Goal: Navigation & Orientation: Find specific page/section

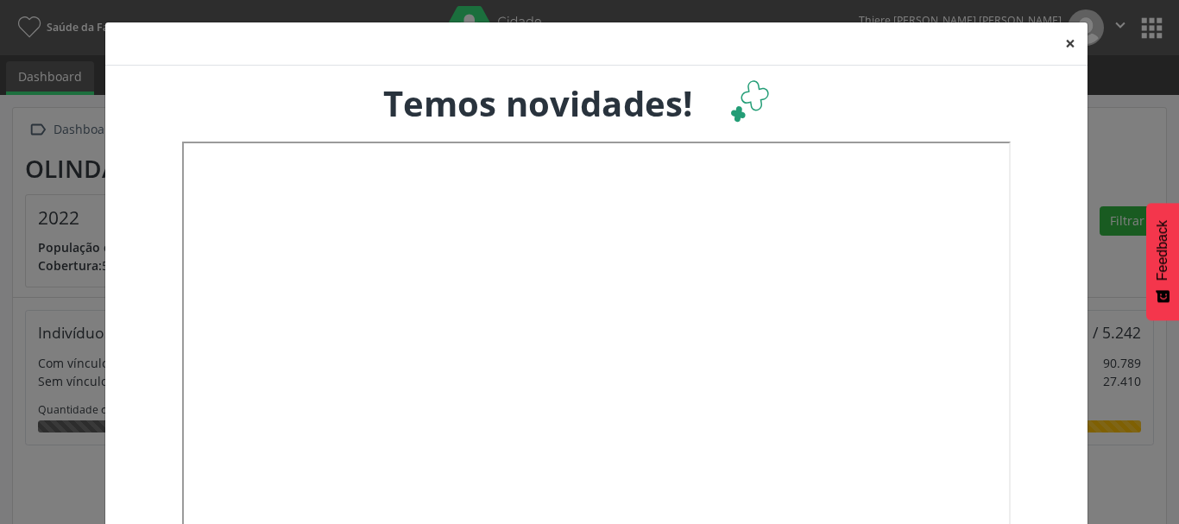
click at [1064, 44] on button "×" at bounding box center [1070, 43] width 35 height 42
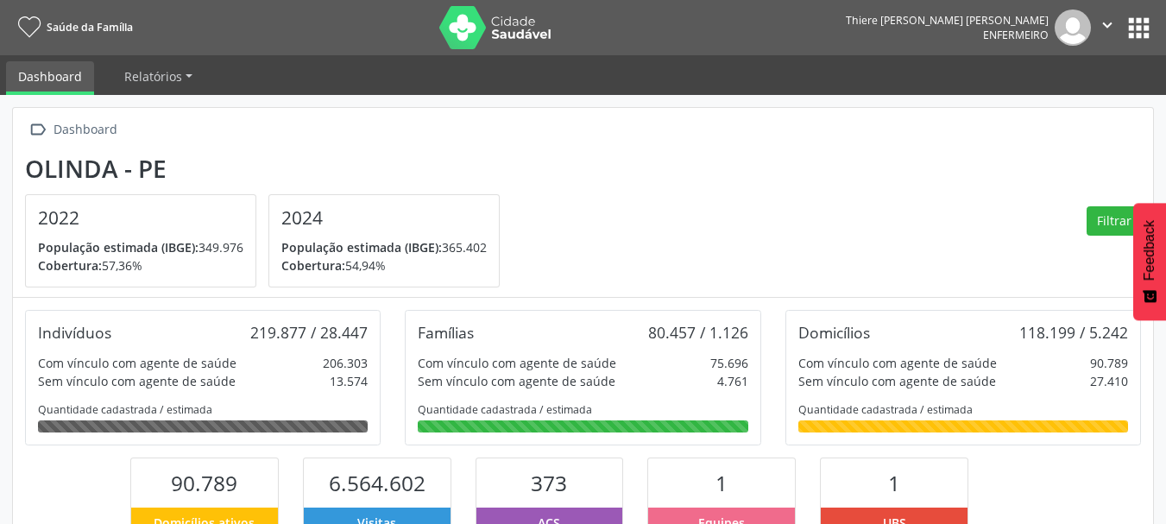
click at [1126, 30] on button "apps" at bounding box center [1138, 28] width 30 height 30
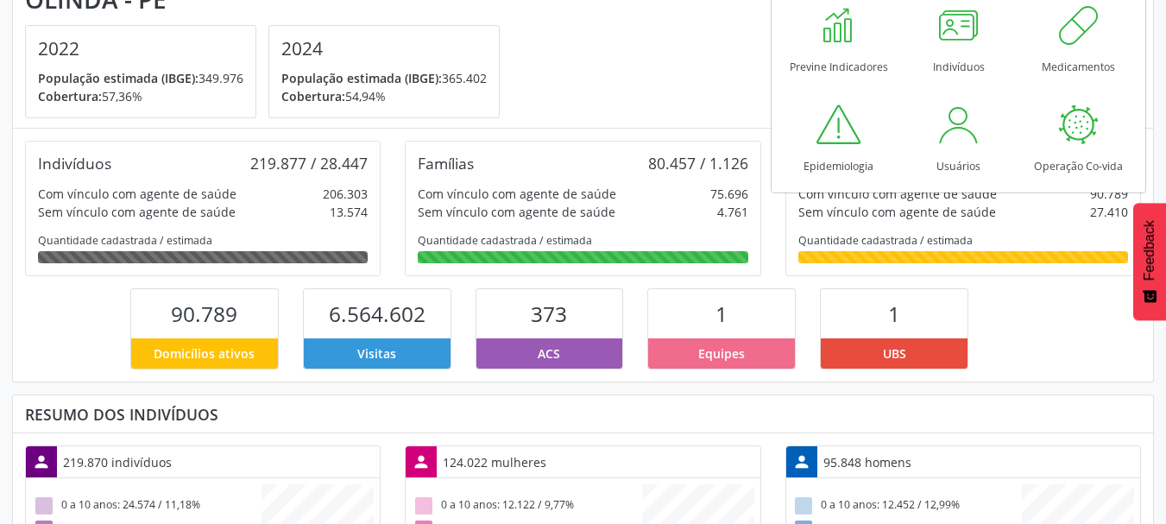
scroll to position [173, 0]
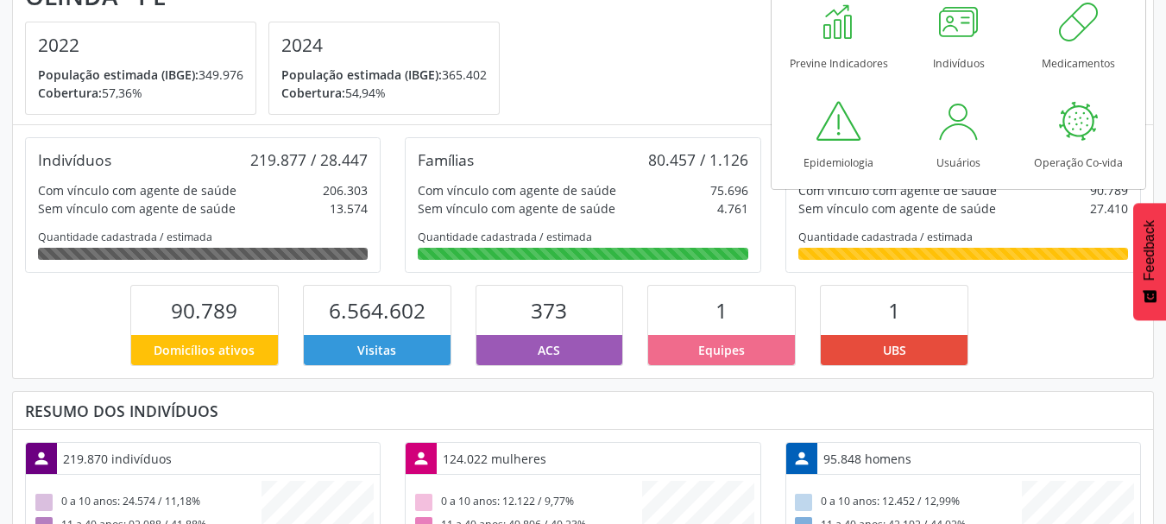
click at [553, 58] on section "[PERSON_NAME] 2022 População estimada (IBGE): 349.976 [GEOGRAPHIC_DATA]: 57,36%…" at bounding box center [583, 49] width 1116 height 134
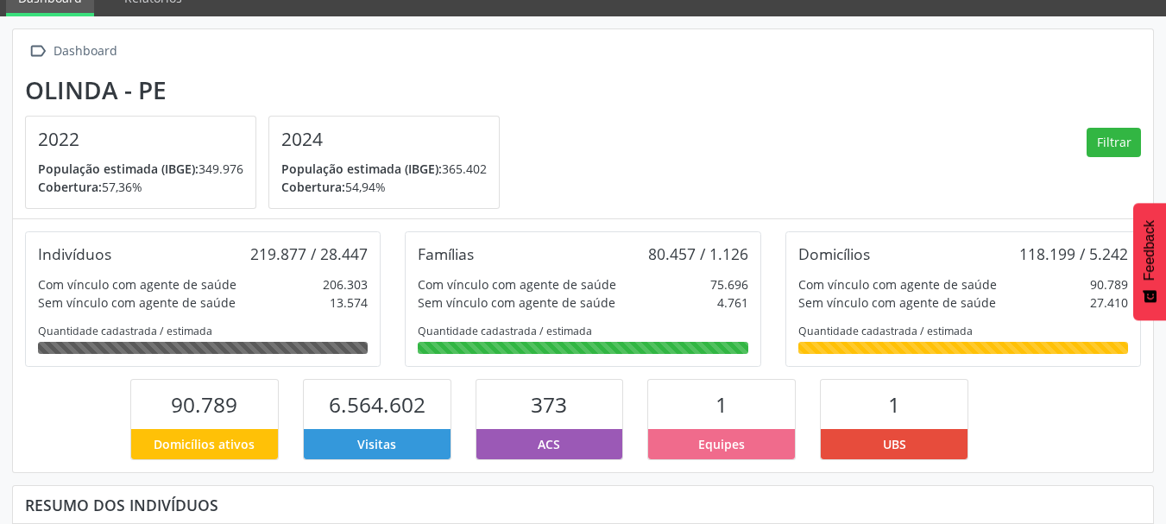
scroll to position [0, 0]
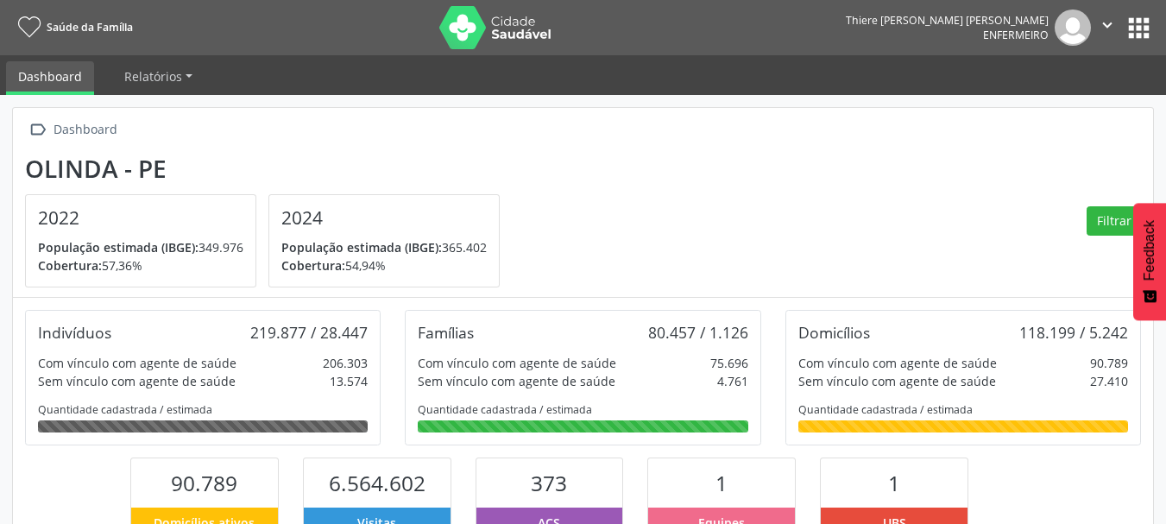
click at [1085, 28] on img at bounding box center [1072, 27] width 36 height 36
click at [1098, 23] on button "" at bounding box center [1107, 27] width 33 height 36
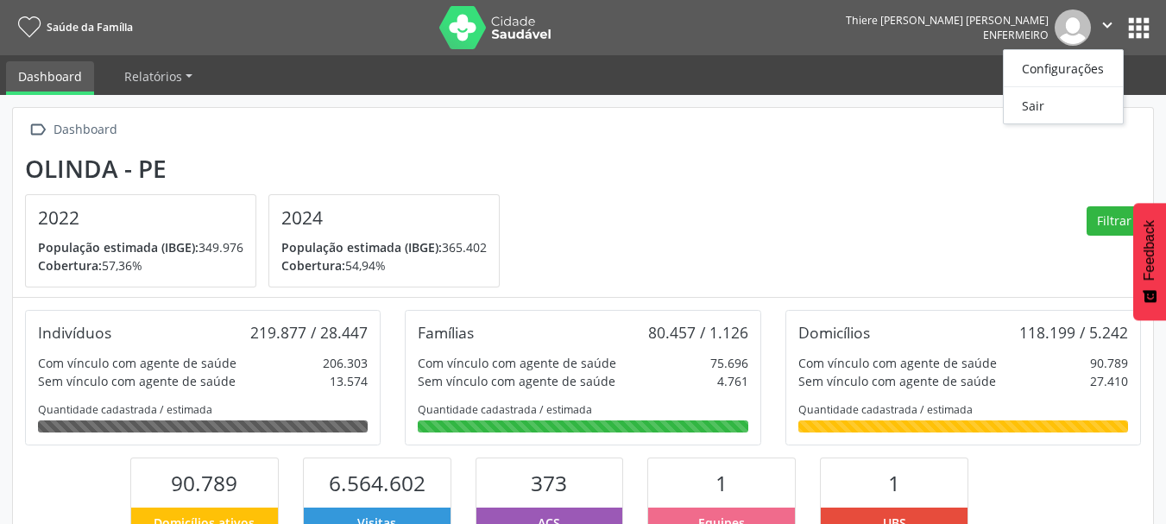
click at [865, 174] on section "[PERSON_NAME] 2022 População estimada (IBGE): 349.976 [GEOGRAPHIC_DATA]: 57,36%…" at bounding box center [583, 221] width 1116 height 134
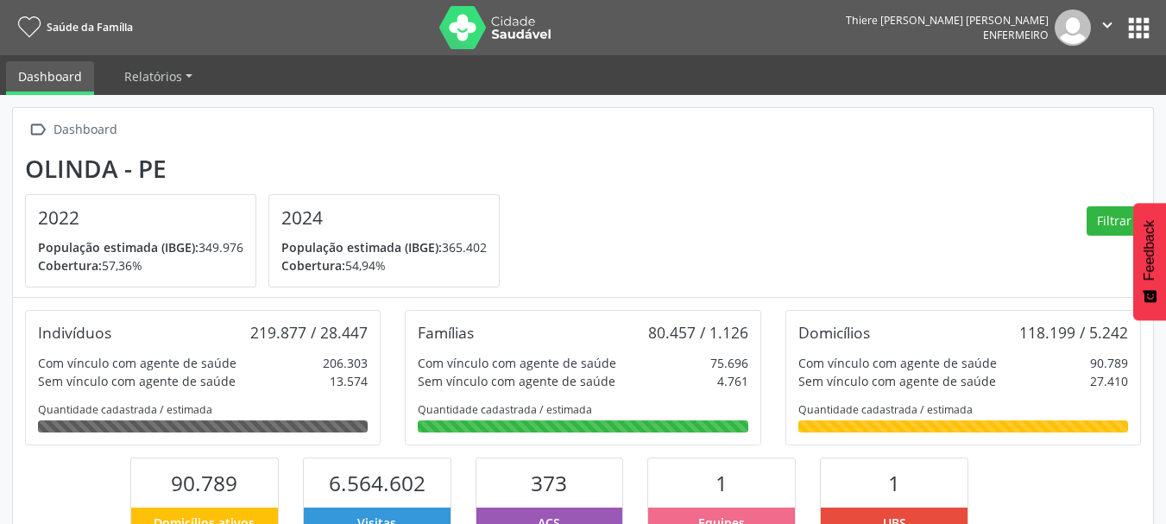
click at [1129, 46] on nav "Saúde da Família Thiere [PERSON_NAME] [PERSON_NAME] Enfermeiro  Configurações …" at bounding box center [583, 27] width 1166 height 55
click at [1134, 38] on button "apps" at bounding box center [1138, 28] width 30 height 30
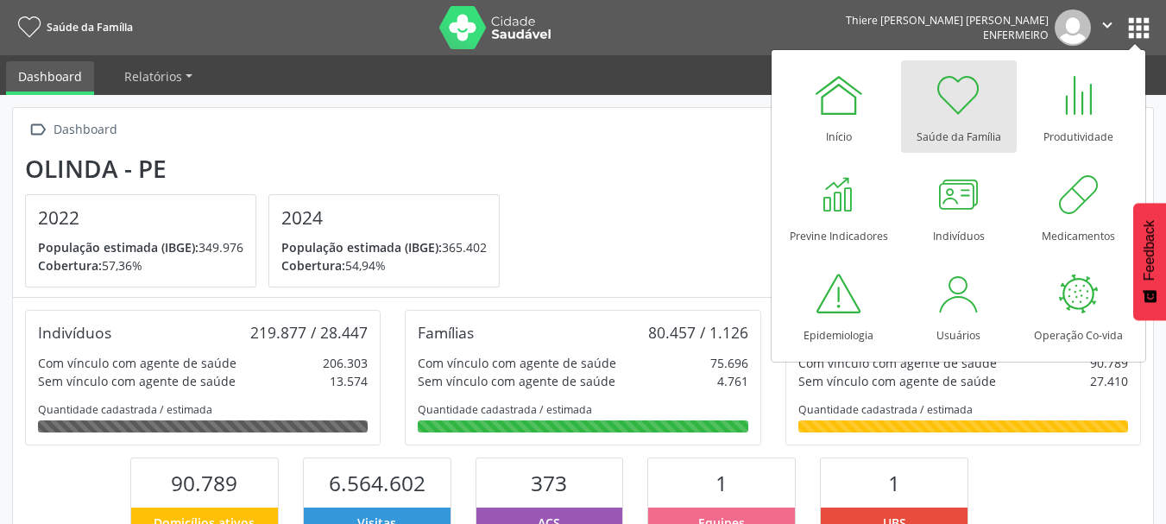
click at [1001, 119] on link "Saúde da Família" at bounding box center [959, 106] width 116 height 92
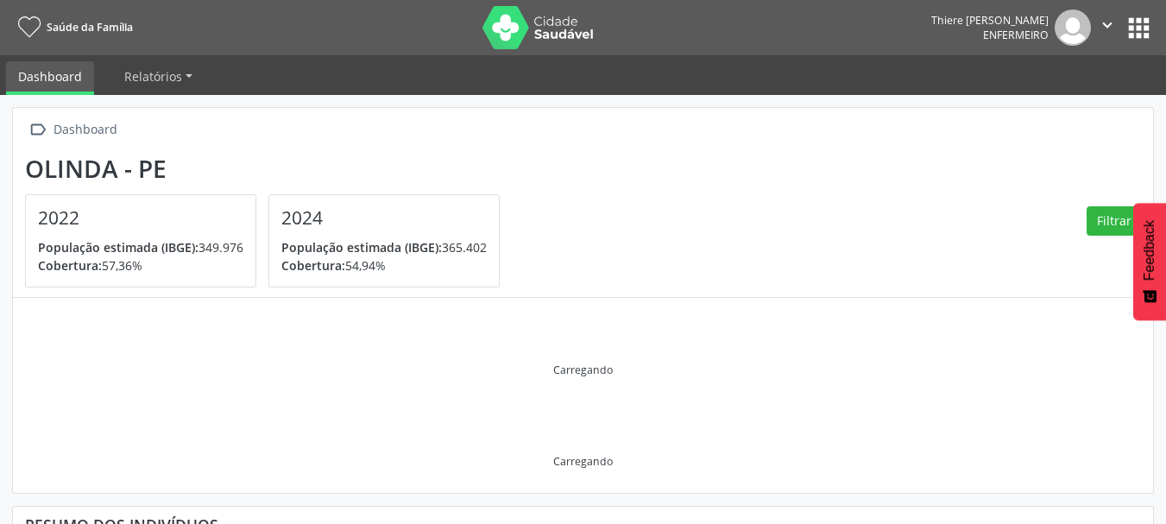
click at [1133, 35] on button "apps" at bounding box center [1138, 28] width 30 height 30
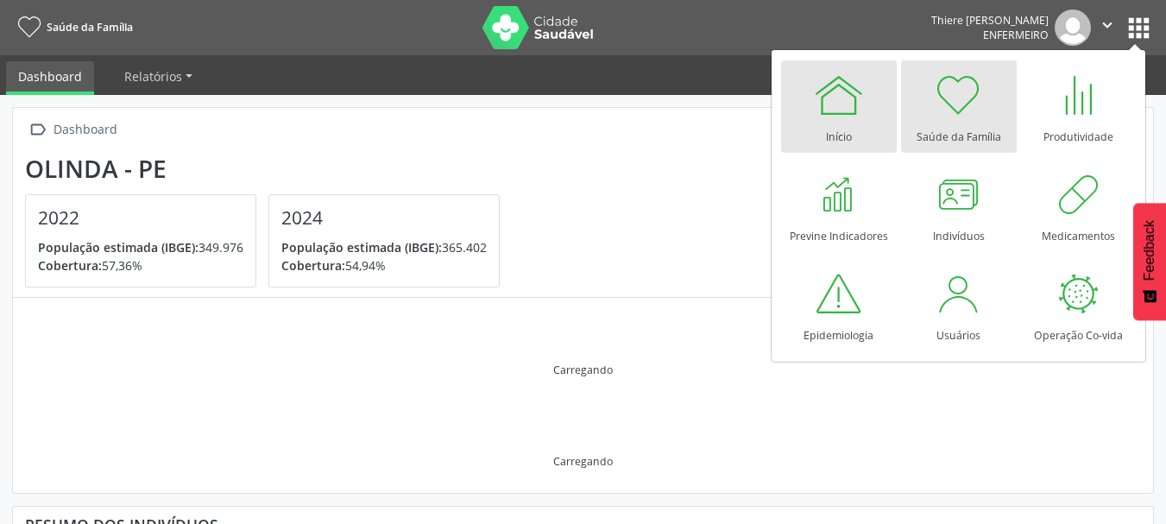
click at [826, 123] on div "Início" at bounding box center [839, 132] width 26 height 23
